Goal: Browse casually

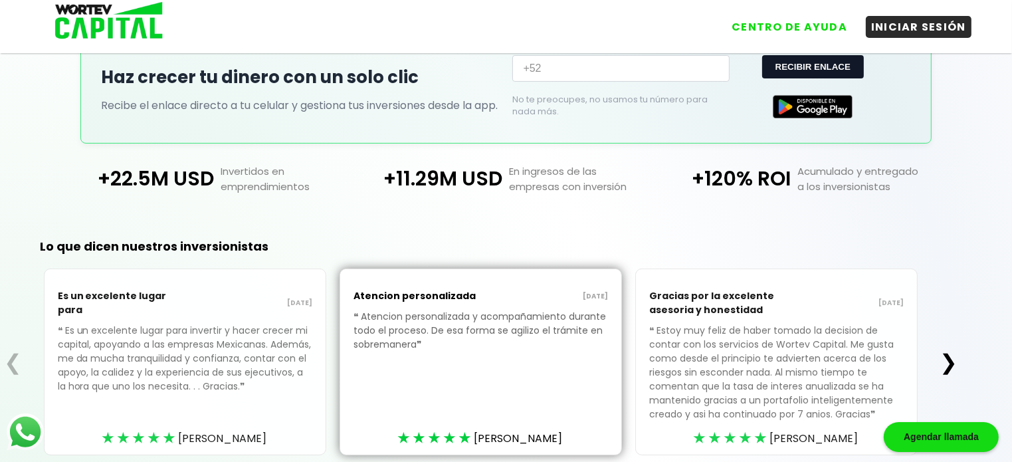
scroll to position [355, 0]
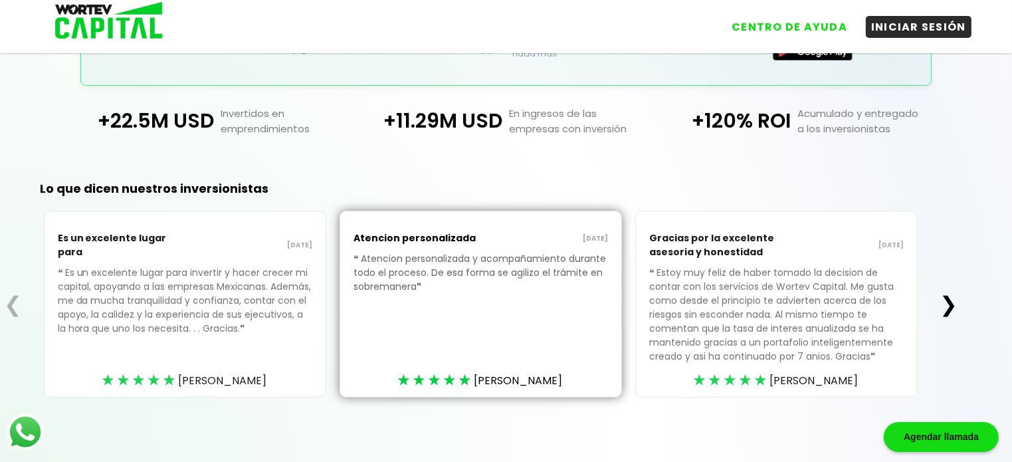
click at [956, 298] on button "❯" at bounding box center [948, 304] width 26 height 27
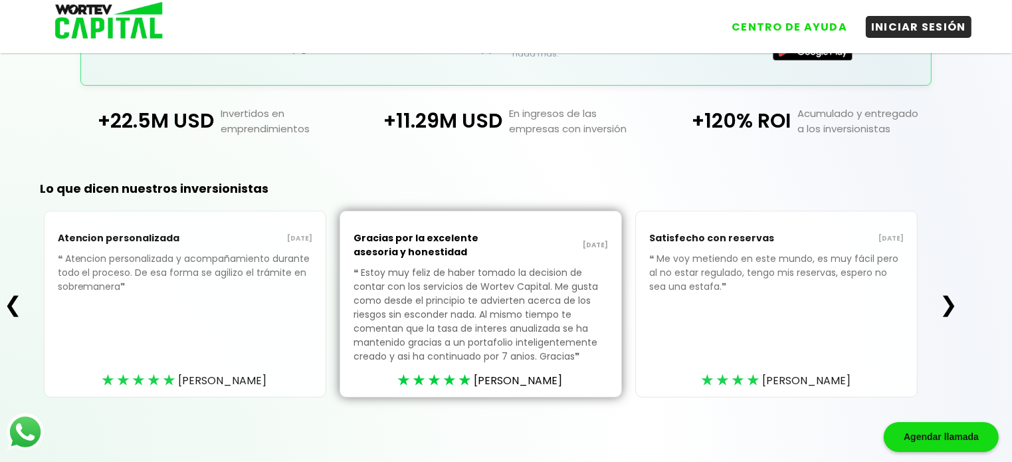
click at [957, 299] on button "❯" at bounding box center [948, 304] width 26 height 27
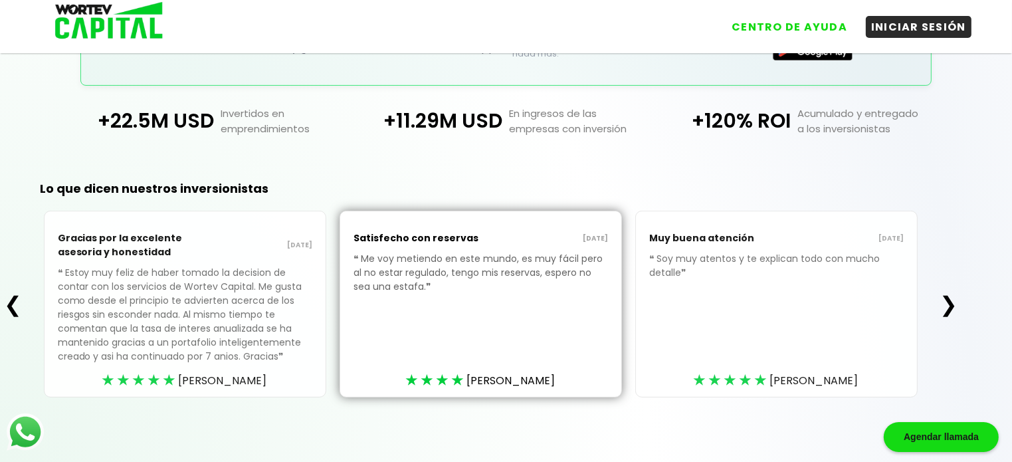
click at [957, 299] on button "❯" at bounding box center [948, 304] width 26 height 27
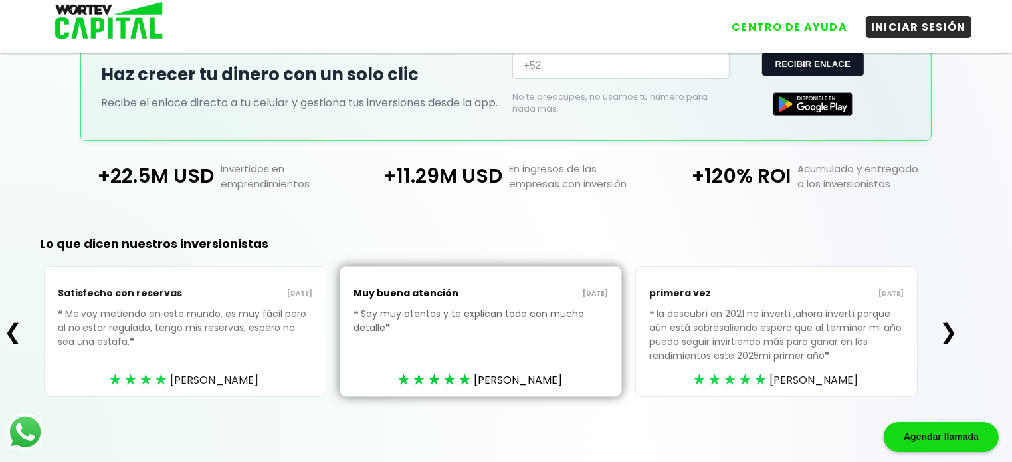
click at [955, 325] on button "❯" at bounding box center [948, 331] width 26 height 27
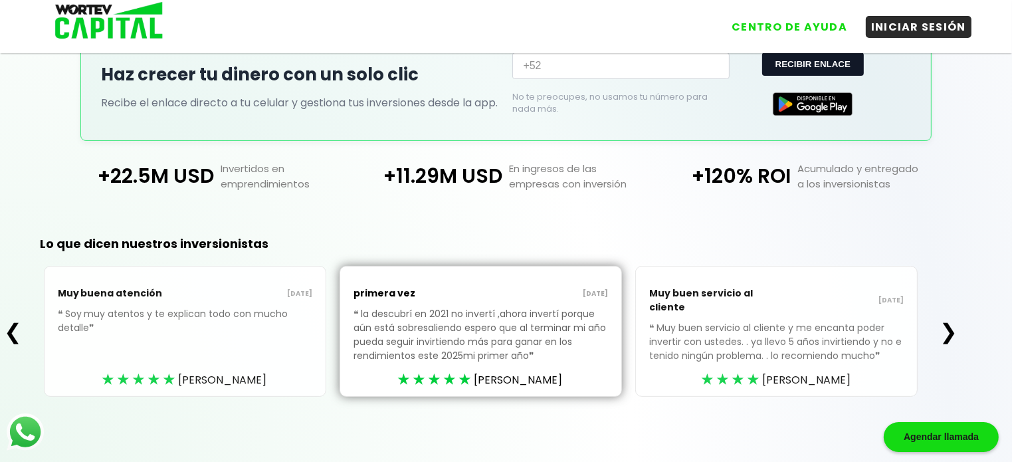
click at [955, 325] on button "❯" at bounding box center [948, 331] width 26 height 27
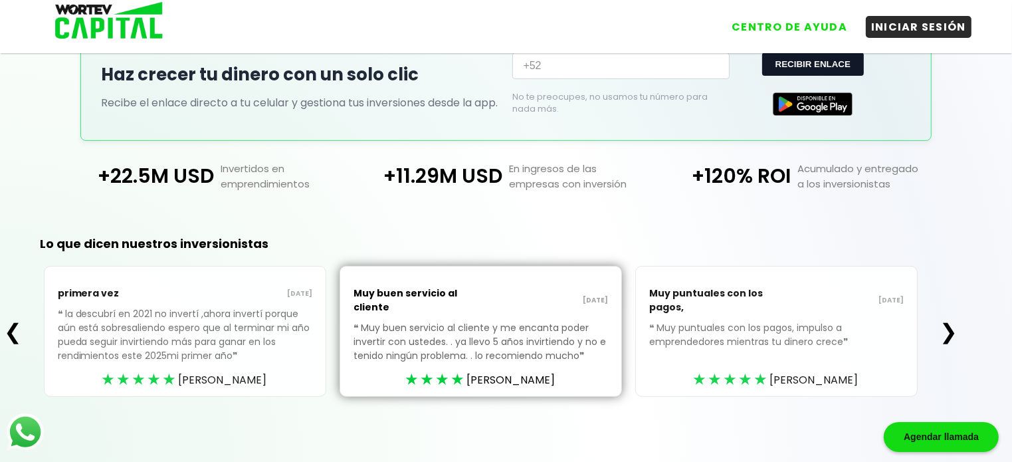
click at [955, 326] on button "❯" at bounding box center [948, 331] width 26 height 27
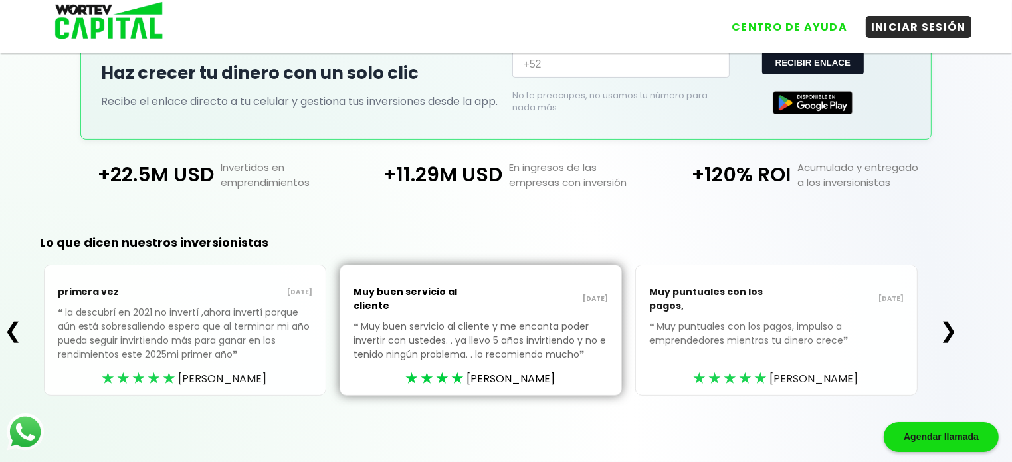
click at [956, 326] on button "❯" at bounding box center [948, 330] width 26 height 27
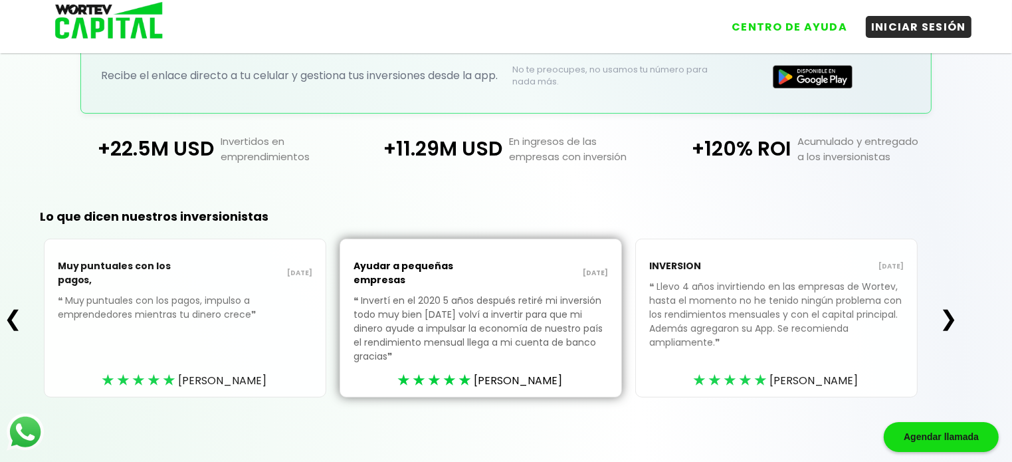
click at [951, 321] on button "❯" at bounding box center [948, 318] width 26 height 27
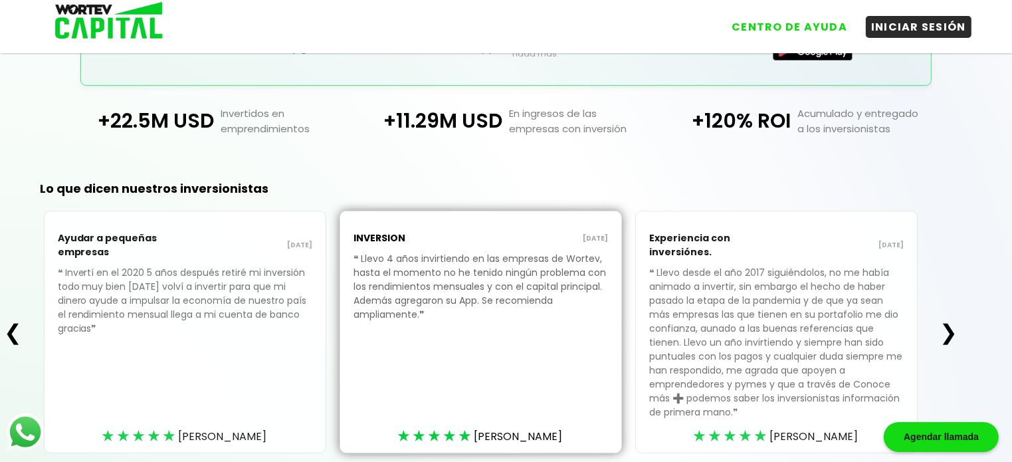
click at [951, 321] on button "❯" at bounding box center [948, 332] width 26 height 27
click at [951, 323] on button "❯" at bounding box center [948, 332] width 26 height 27
